Goal: Task Accomplishment & Management: Complete application form

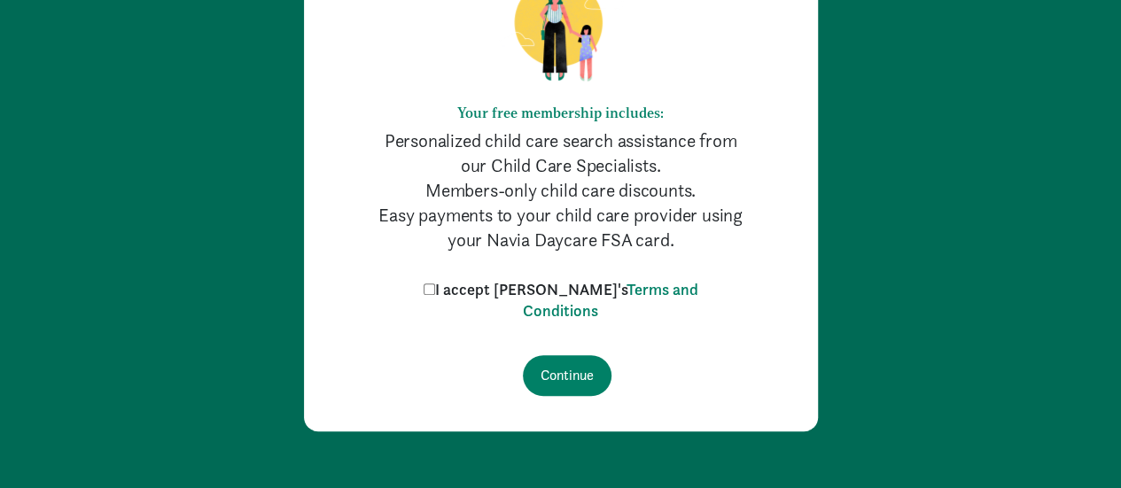
scroll to position [246, 0]
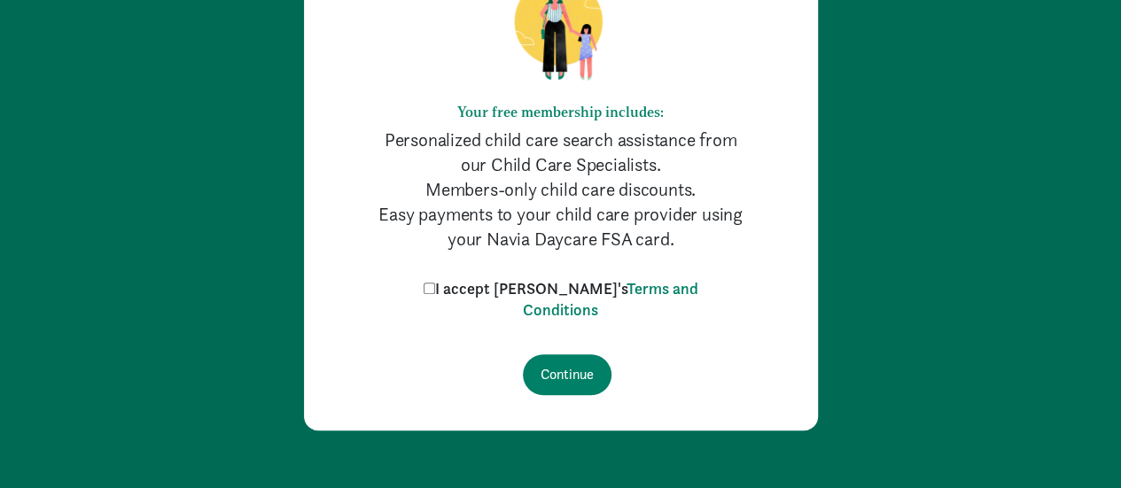
click at [435, 285] on input "I accept [PERSON_NAME]'s Terms and Conditions" at bounding box center [430, 289] width 12 height 12
checkbox input "true"
click at [551, 376] on input "Continue" at bounding box center [567, 374] width 89 height 41
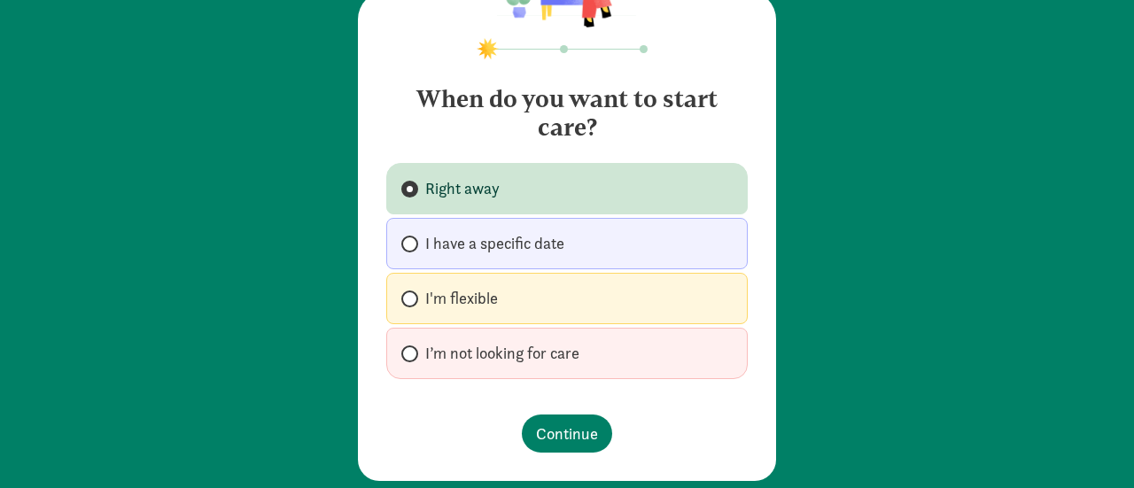
scroll to position [159, 0]
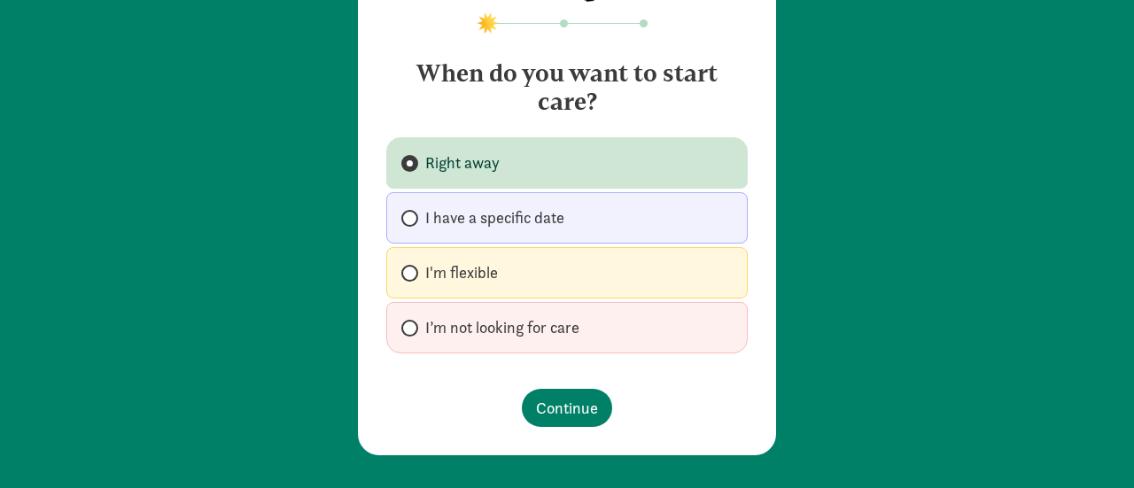
click at [537, 192] on label "I have a specific date" at bounding box center [567, 217] width 362 height 51
click at [413, 213] on input "I have a specific date" at bounding box center [407, 219] width 12 height 12
radio input "true"
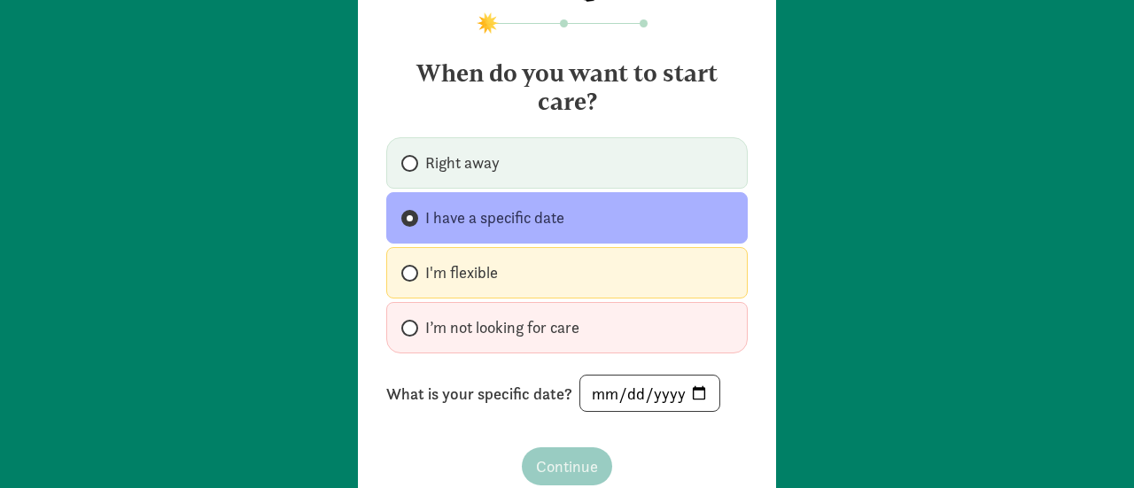
click at [525, 168] on label "Right away" at bounding box center [567, 162] width 362 height 51
click at [413, 168] on input "Right away" at bounding box center [407, 164] width 12 height 12
radio input "true"
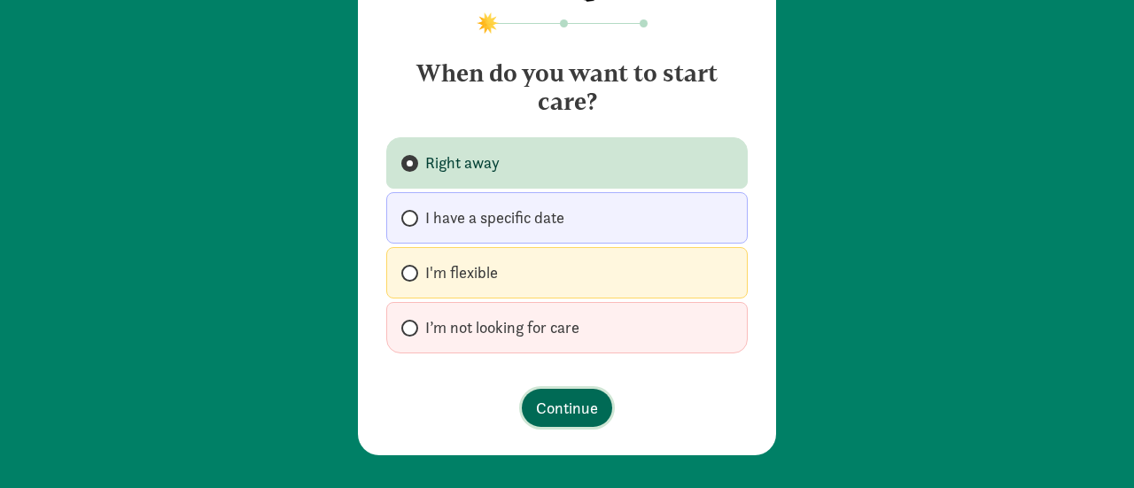
click at [576, 396] on span "Continue" at bounding box center [567, 408] width 62 height 24
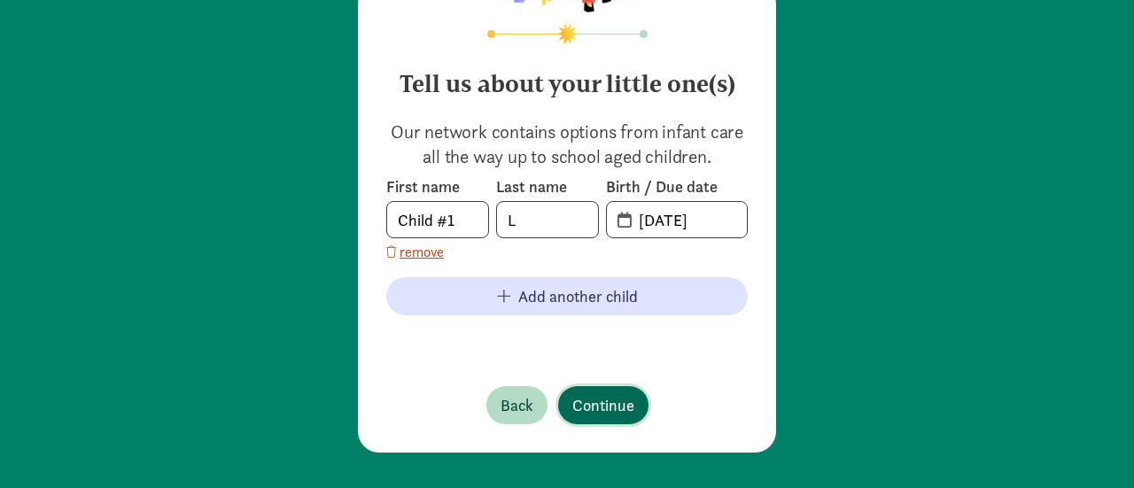
scroll to position [146, 0]
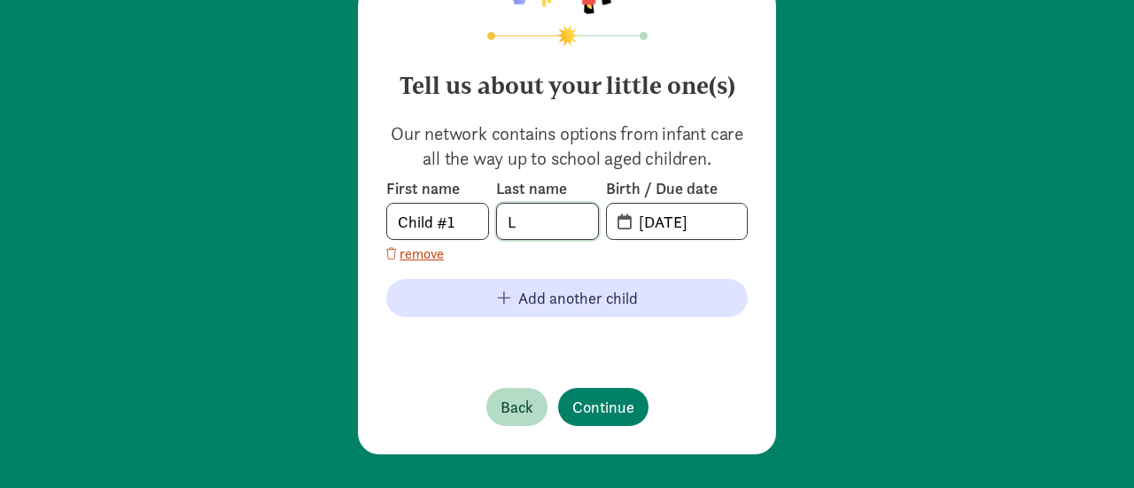
click at [556, 229] on input "L" at bounding box center [547, 221] width 101 height 35
type input "Ulmer"
click at [658, 224] on input "08-11-2025" at bounding box center [687, 221] width 119 height 35
type input "11-20-25"
drag, startPoint x: 730, startPoint y: 219, endPoint x: 477, endPoint y: 236, distance: 254.0
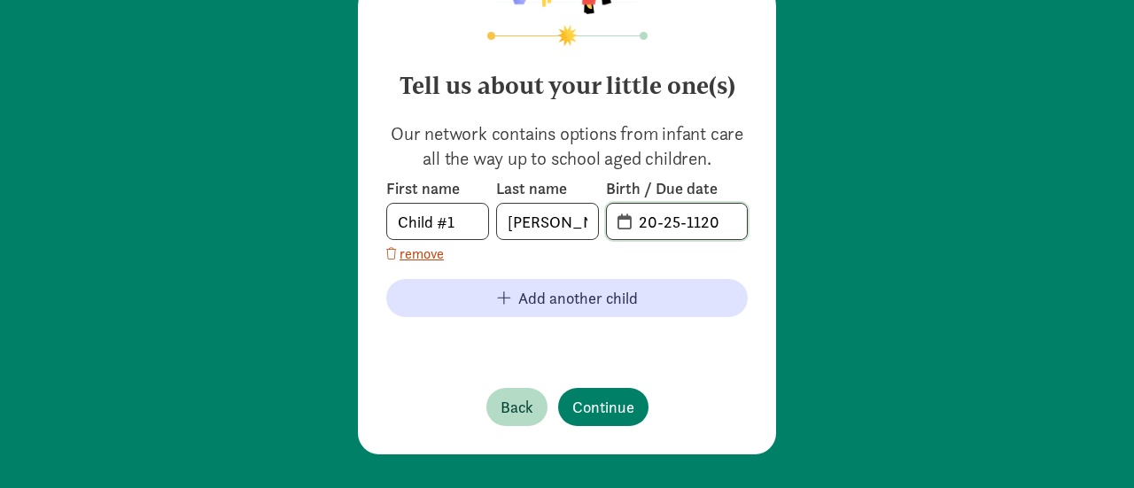
click at [477, 236] on div "First name Child #1 Last name Ulmer Birth / Due date 20-25-1120" at bounding box center [567, 209] width 362 height 62
type input "05-05-2022"
click at [610, 402] on span "Continue" at bounding box center [603, 407] width 62 height 24
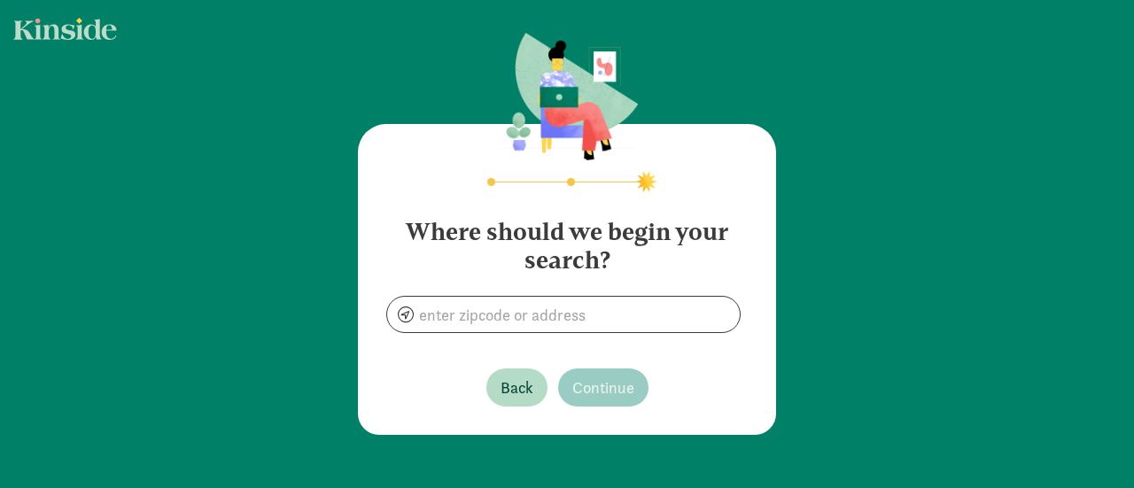
scroll to position [0, 0]
click at [525, 389] on span "Back" at bounding box center [517, 388] width 33 height 24
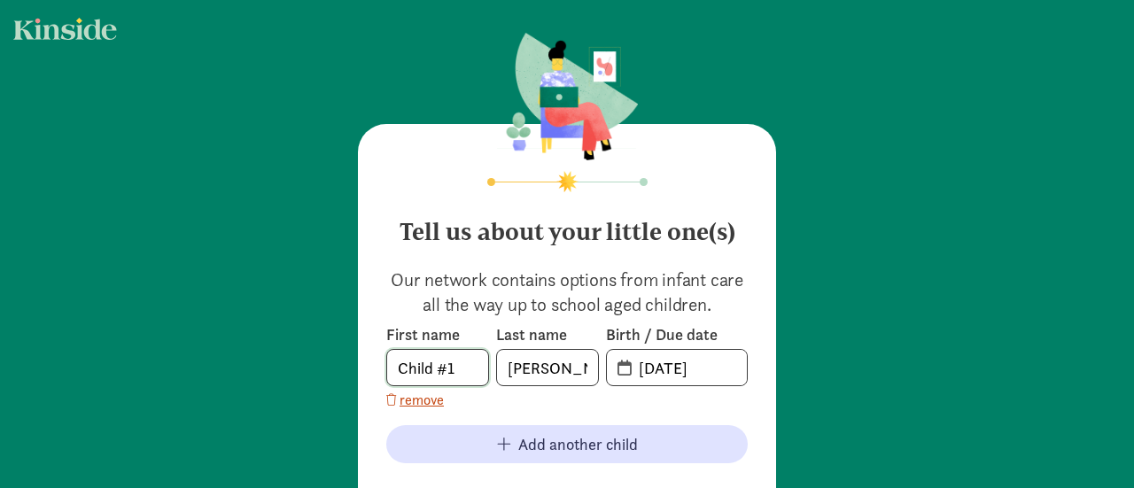
drag, startPoint x: 464, startPoint y: 370, endPoint x: 292, endPoint y: 365, distance: 172.0
click at [292, 365] on div "Tell us about your little one(s) Our network contains options from infant care …" at bounding box center [567, 318] width 1134 height 636
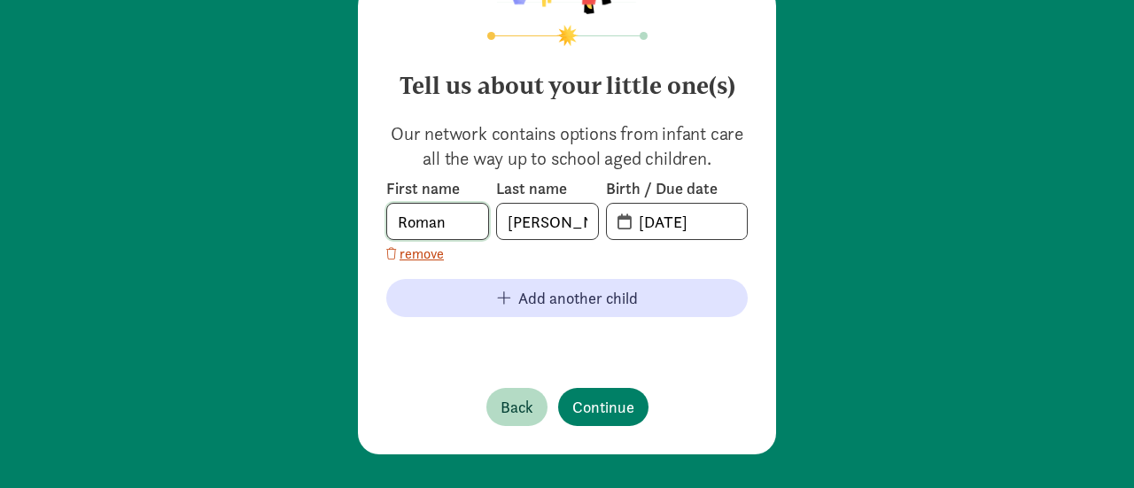
scroll to position [144, 0]
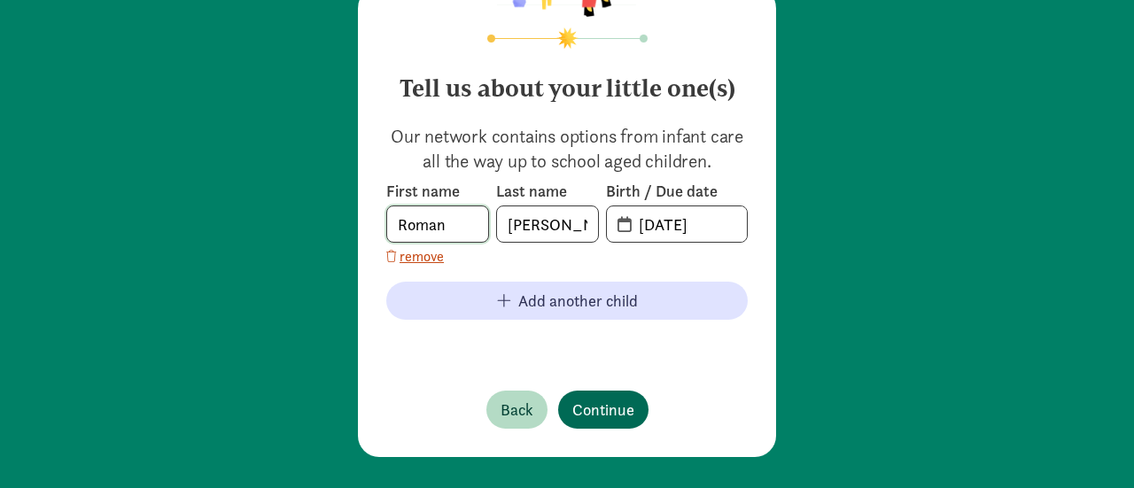
type input "Roman"
click at [637, 417] on button "Continue" at bounding box center [603, 410] width 90 height 38
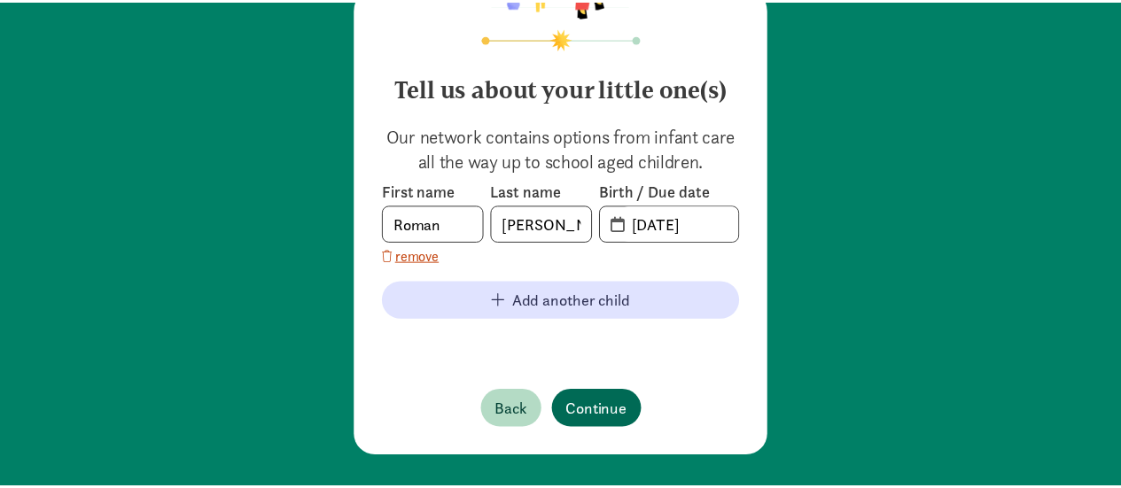
scroll to position [0, 0]
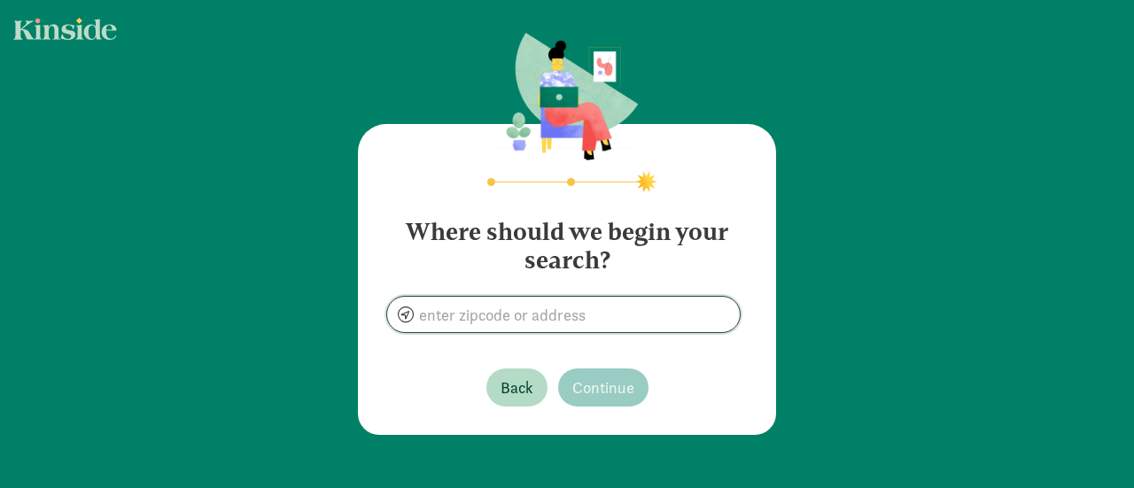
click at [558, 315] on input at bounding box center [563, 314] width 353 height 35
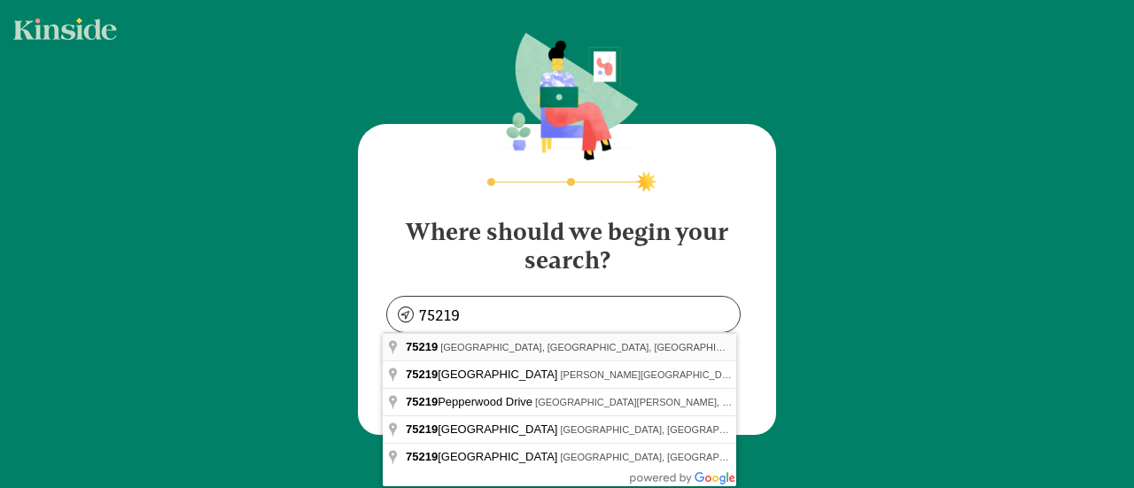
type input "Dallas, TX 75219, USA"
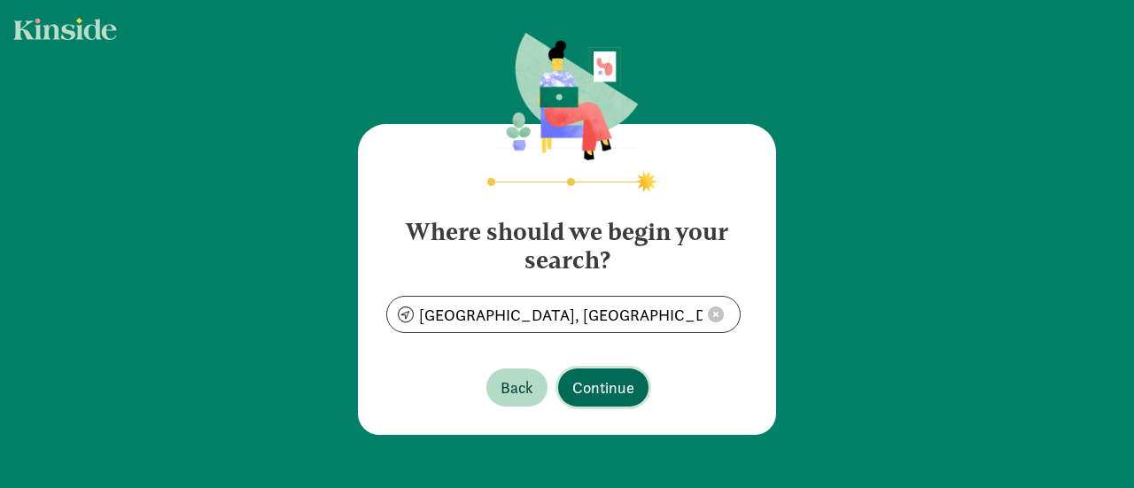
click at [614, 393] on span "Continue" at bounding box center [603, 388] width 62 height 24
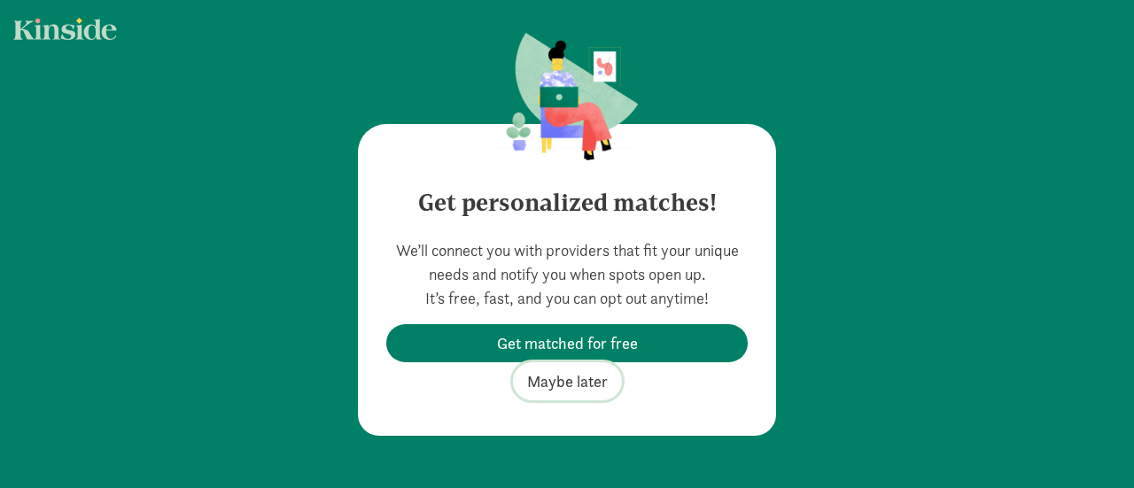
click at [582, 382] on span "Maybe later" at bounding box center [567, 382] width 81 height 24
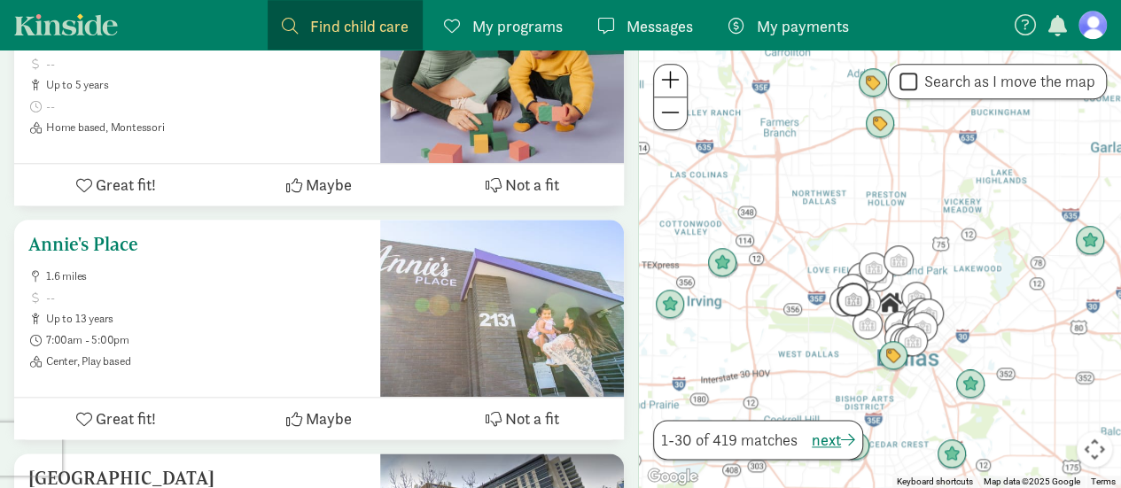
scroll to position [4588, 0]
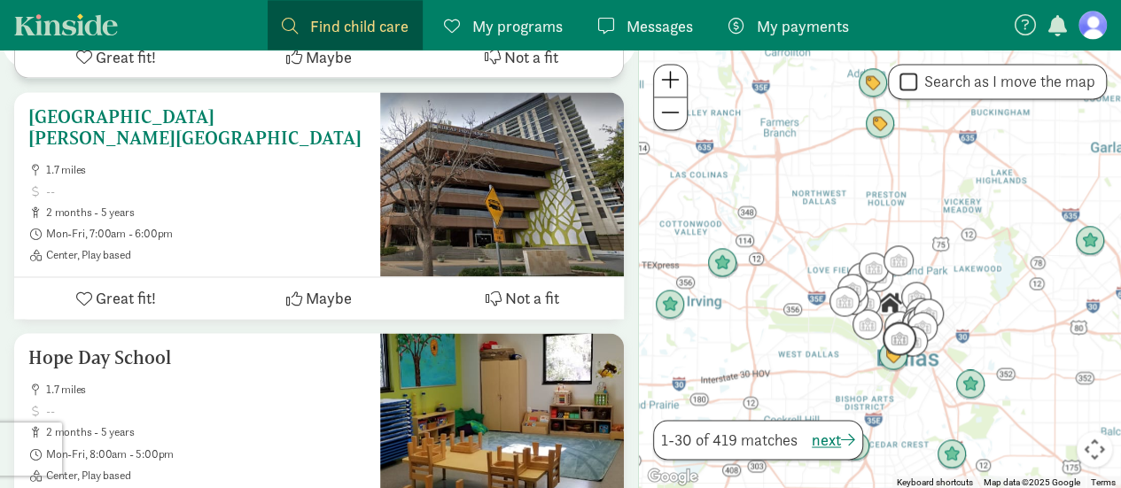
click at [298, 106] on h5 "Primrose School Klyde Warren Park" at bounding box center [197, 127] width 338 height 43
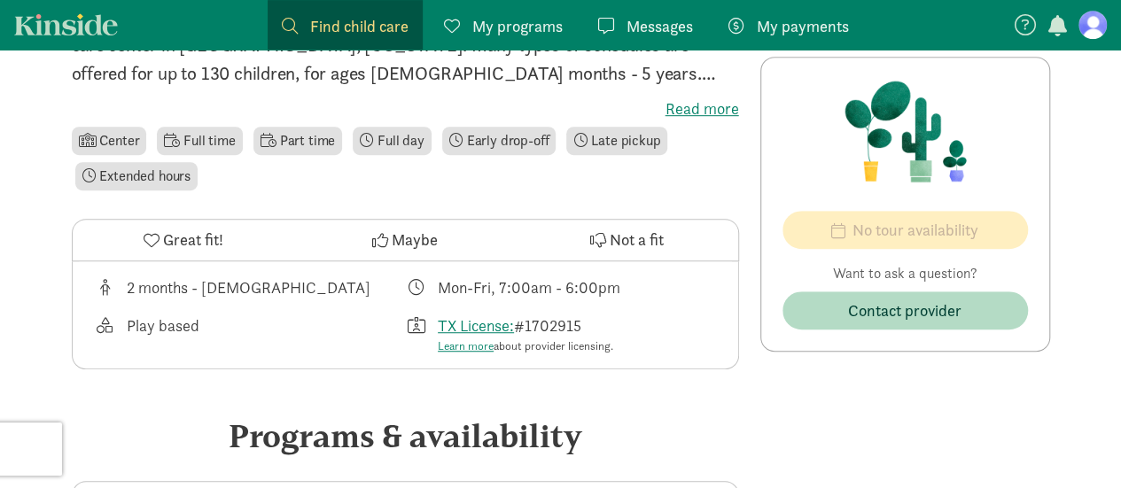
scroll to position [457, 0]
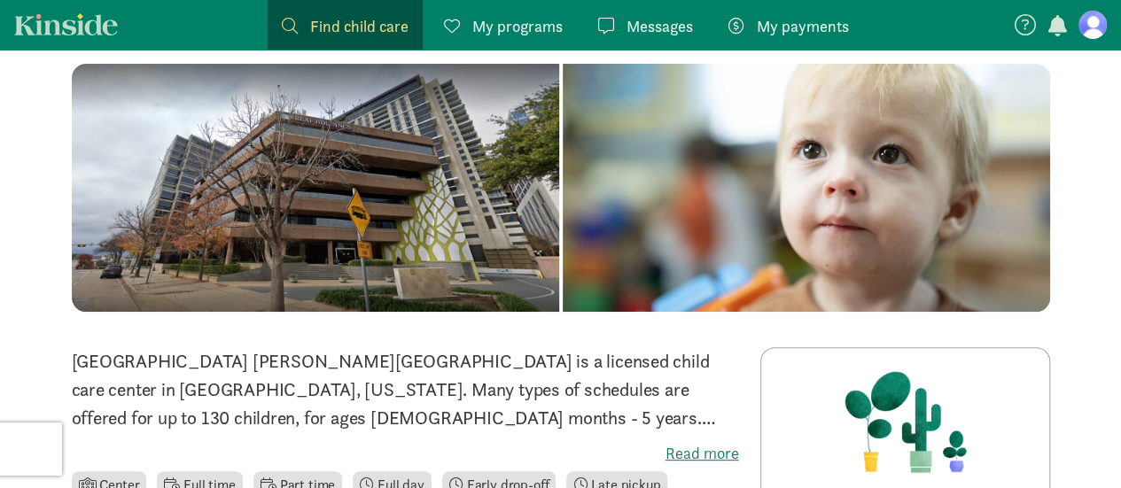
scroll to position [108, 0]
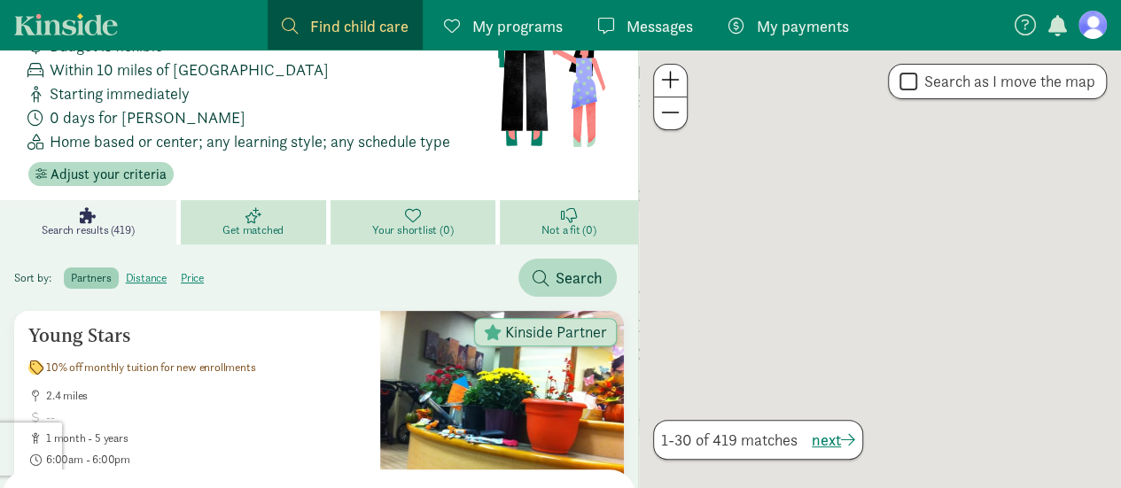
scroll to position [4588, 0]
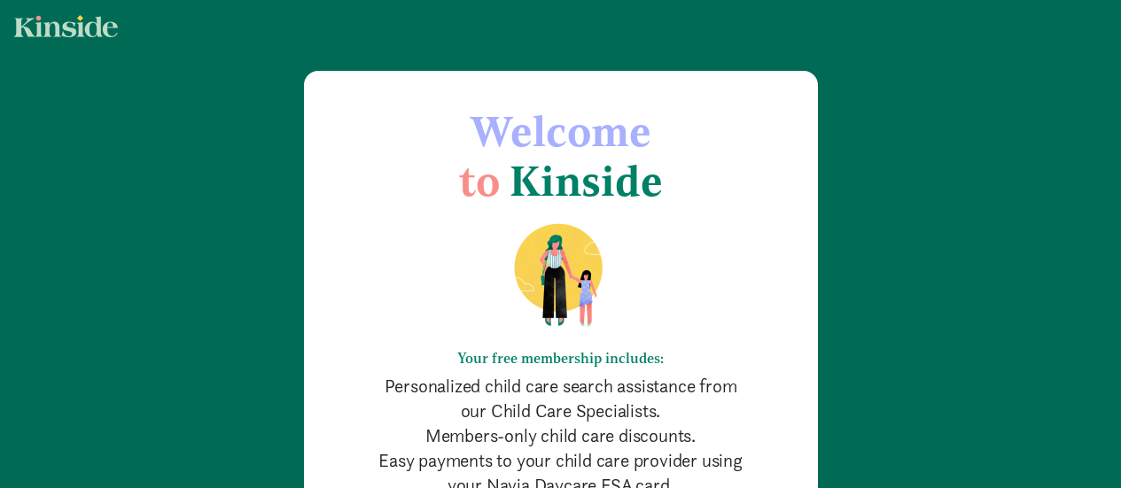
scroll to position [246, 0]
